Goal: Information Seeking & Learning: Find specific fact

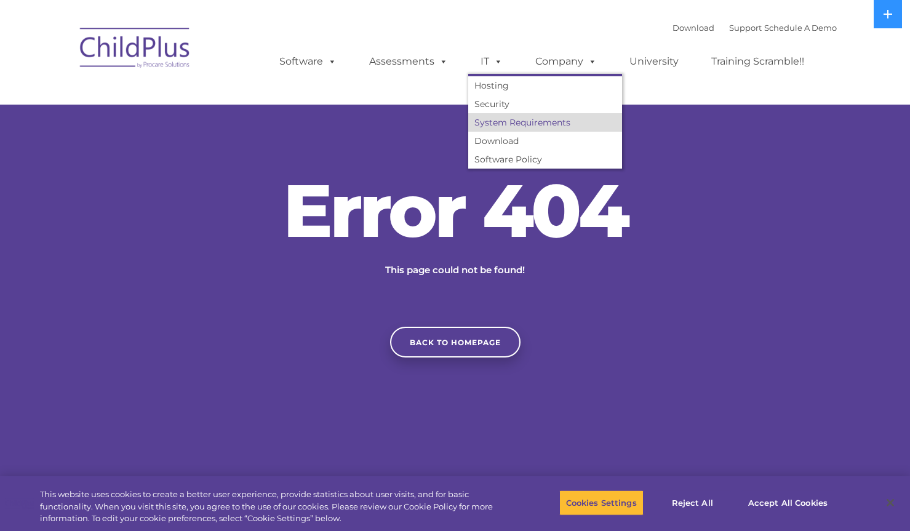
click at [504, 125] on link "System Requirements" at bounding box center [545, 122] width 154 height 18
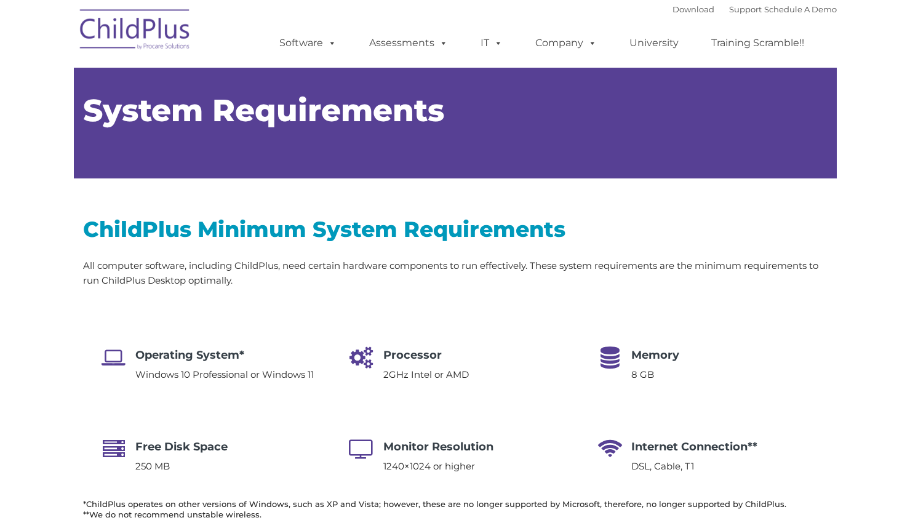
type input ""
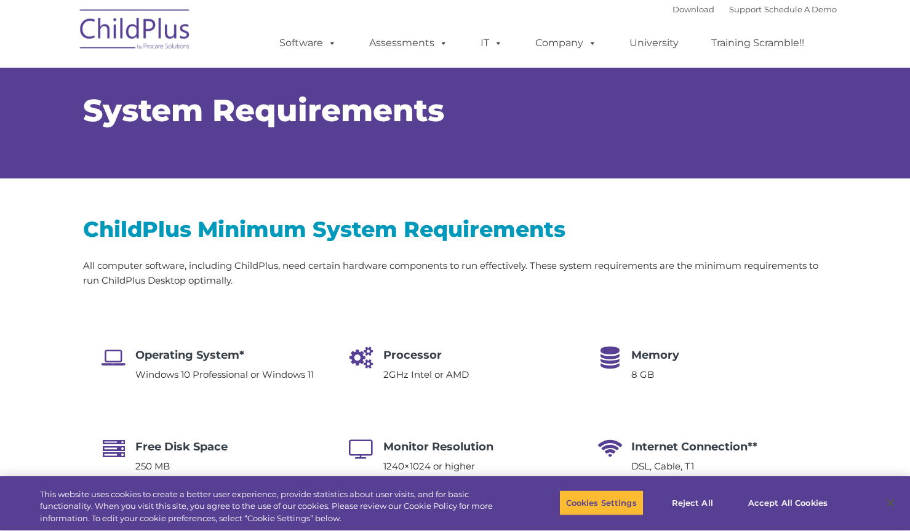
select select "MEDIUM"
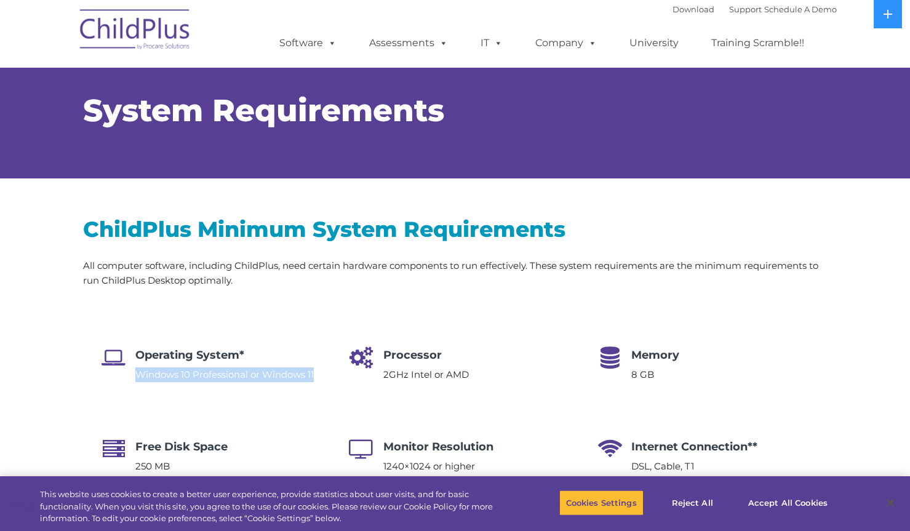
drag, startPoint x: 325, startPoint y: 368, endPoint x: 129, endPoint y: 380, distance: 196.6
click at [129, 380] on div "Operating System* Windows 10 Professional or Windows 11" at bounding box center [206, 371] width 246 height 51
copy p "Windows 10 Professional or Windows 11"
